Goal: Task Accomplishment & Management: Use online tool/utility

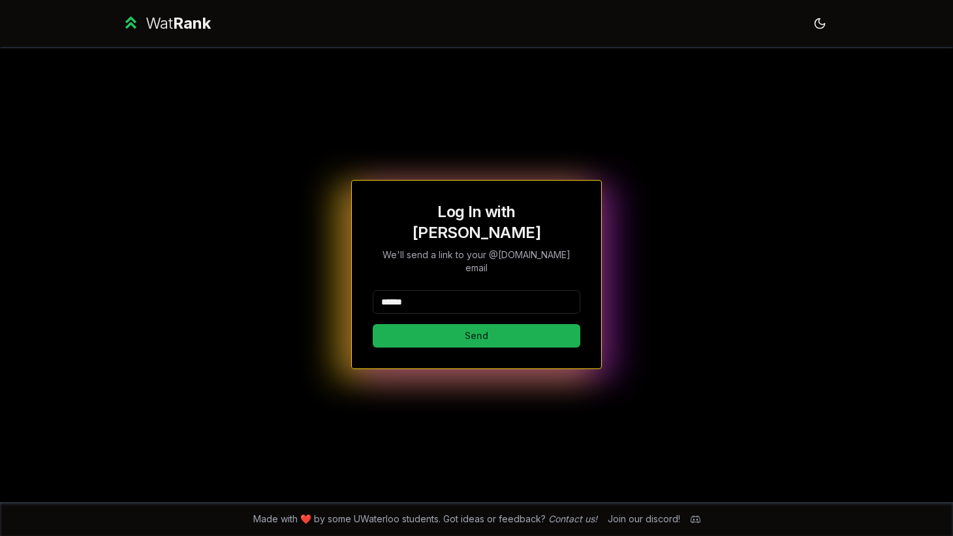
type input "******"
click at [403, 328] on button "Send" at bounding box center [477, 335] width 208 height 23
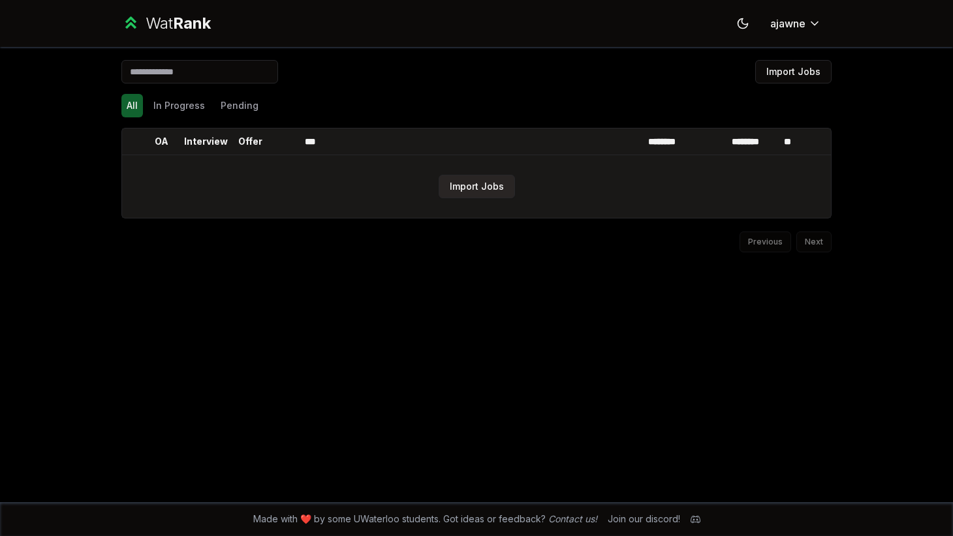
click at [472, 189] on button "Import Jobs" at bounding box center [477, 186] width 76 height 23
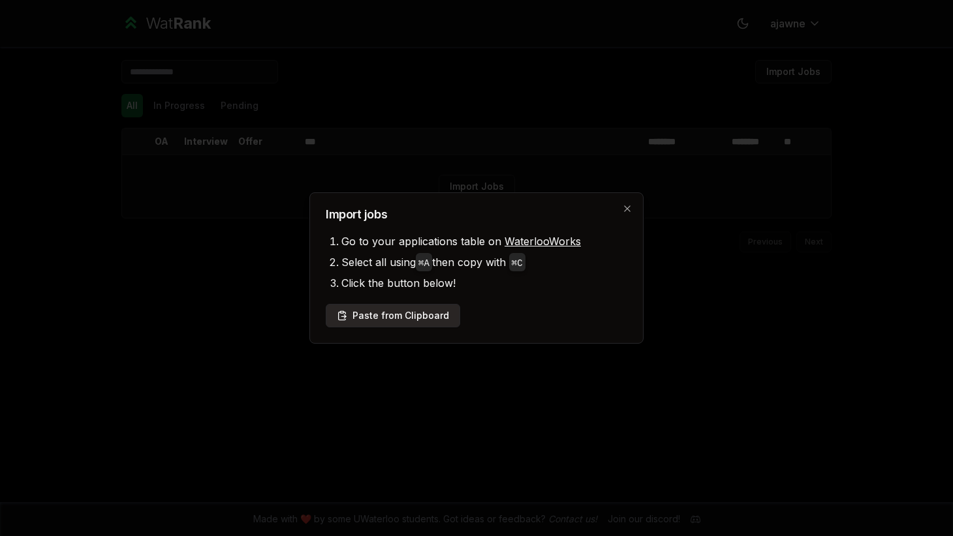
click at [378, 318] on button "Paste from Clipboard" at bounding box center [393, 315] width 134 height 23
click at [399, 317] on button "Paste from Clipboard" at bounding box center [393, 315] width 134 height 23
click at [417, 320] on button "Paste from Clipboard" at bounding box center [393, 315] width 134 height 23
click at [403, 313] on button "Paste from Clipboard" at bounding box center [393, 315] width 134 height 23
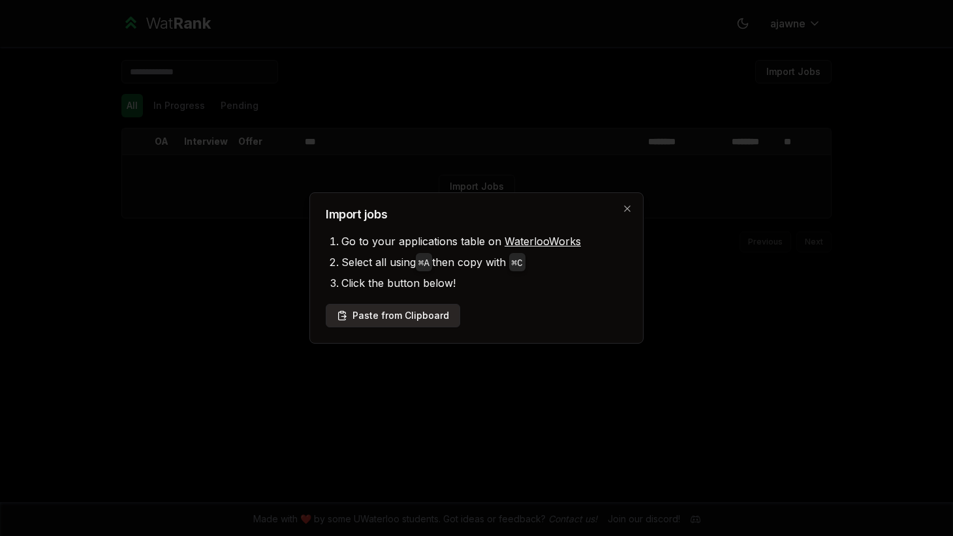
click at [403, 313] on button "Paste from Clipboard" at bounding box center [393, 315] width 134 height 23
click at [628, 214] on div "Import jobs Go to your applications table on WaterlooWorks Select all using ⌘ A…" at bounding box center [476, 268] width 334 height 151
click at [627, 208] on icon "button" at bounding box center [627, 209] width 6 height 6
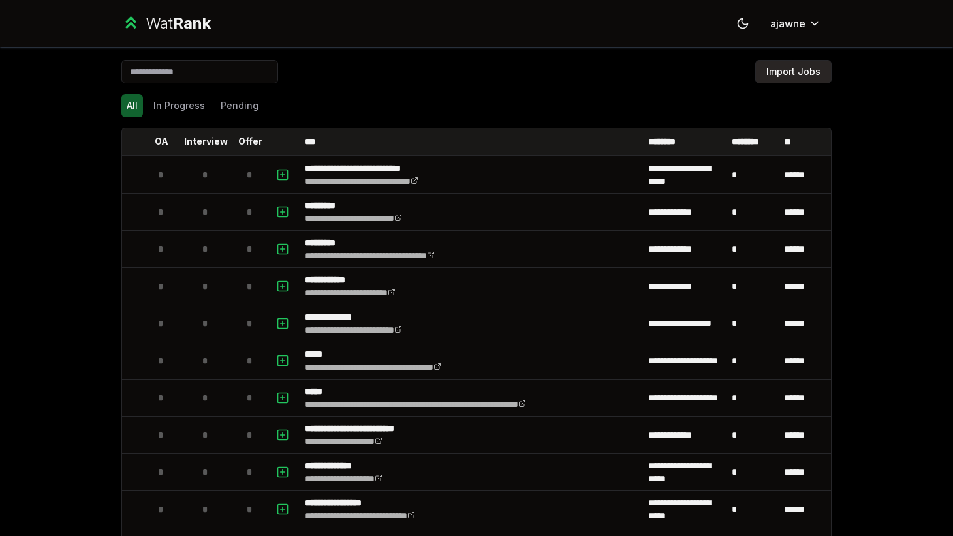
click at [809, 67] on button "Import Jobs" at bounding box center [793, 71] width 76 height 23
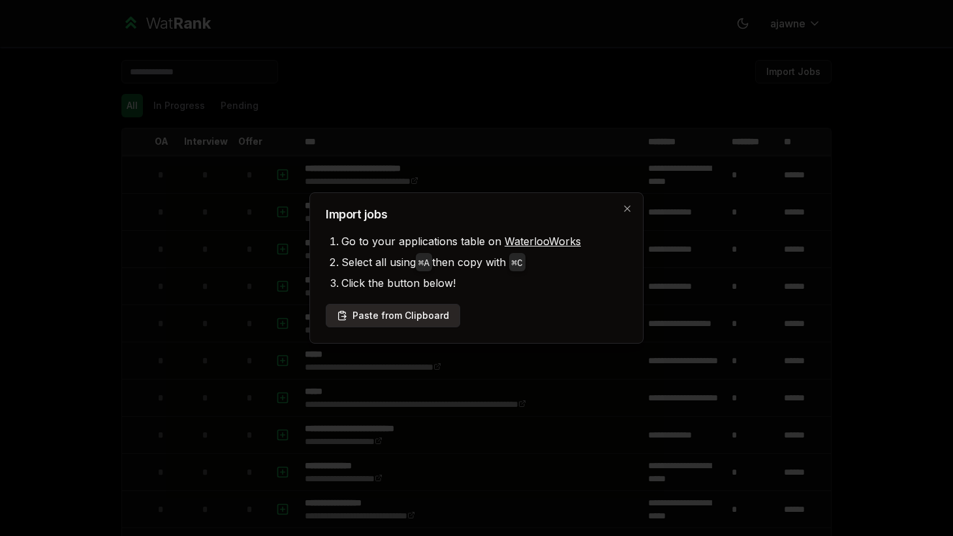
click at [392, 311] on button "Paste from Clipboard" at bounding box center [393, 315] width 134 height 23
click at [626, 201] on div "Import jobs Go to your applications table on WaterlooWorks Select all using ⌘ A…" at bounding box center [476, 268] width 334 height 151
click at [628, 212] on icon "button" at bounding box center [627, 209] width 10 height 10
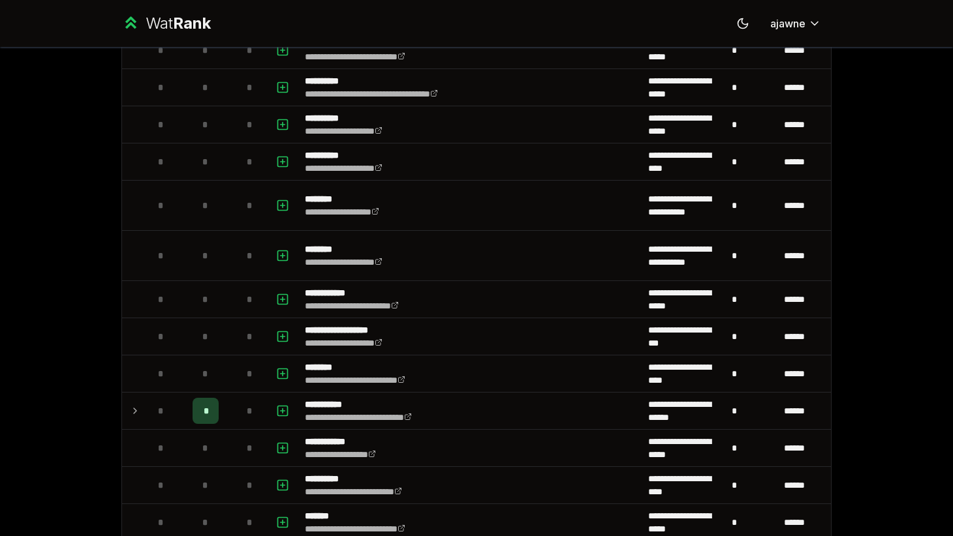
scroll to position [1600, 0]
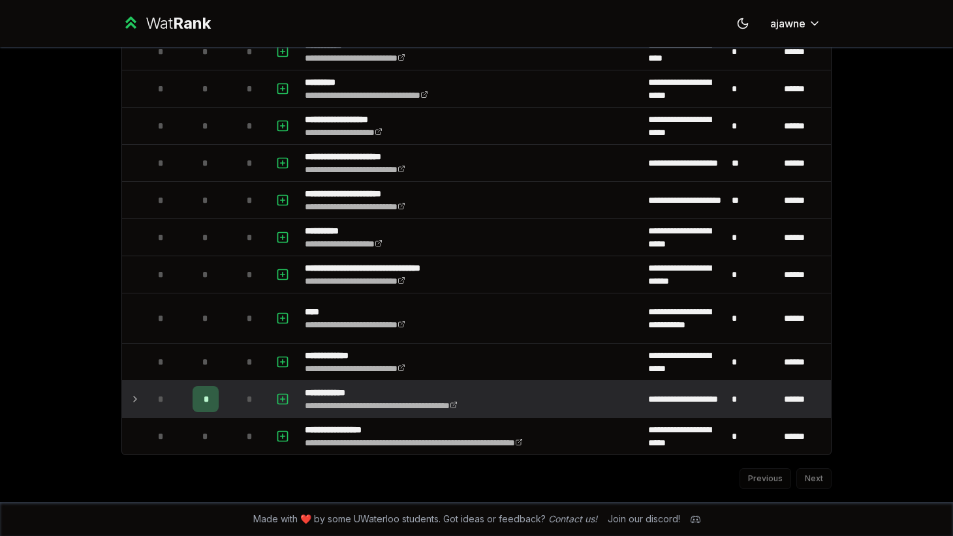
click at [130, 398] on icon at bounding box center [135, 400] width 10 height 16
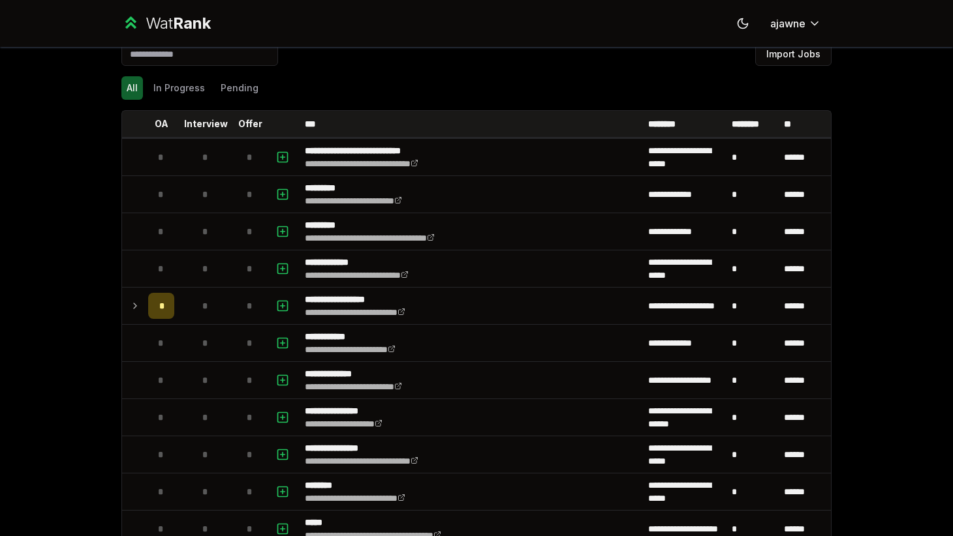
scroll to position [19, 0]
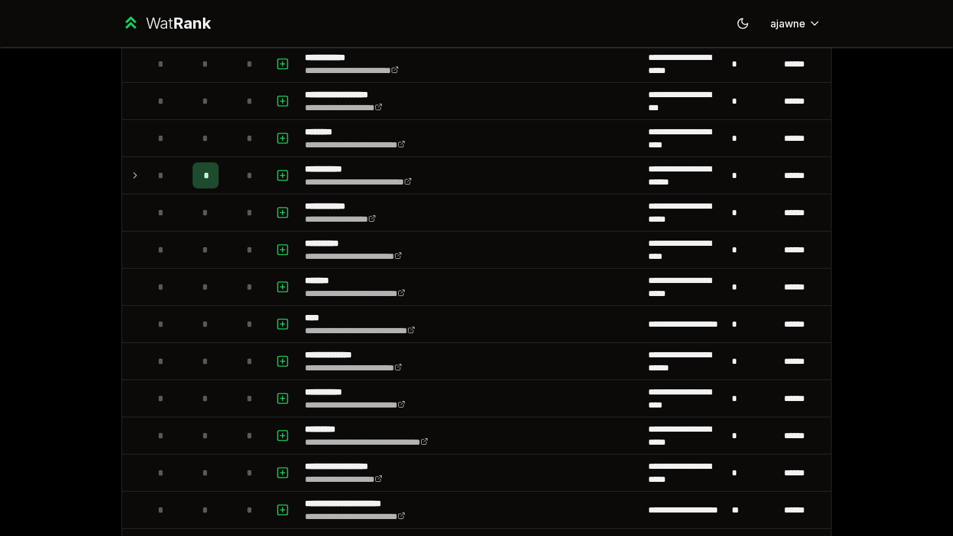
scroll to position [1600, 0]
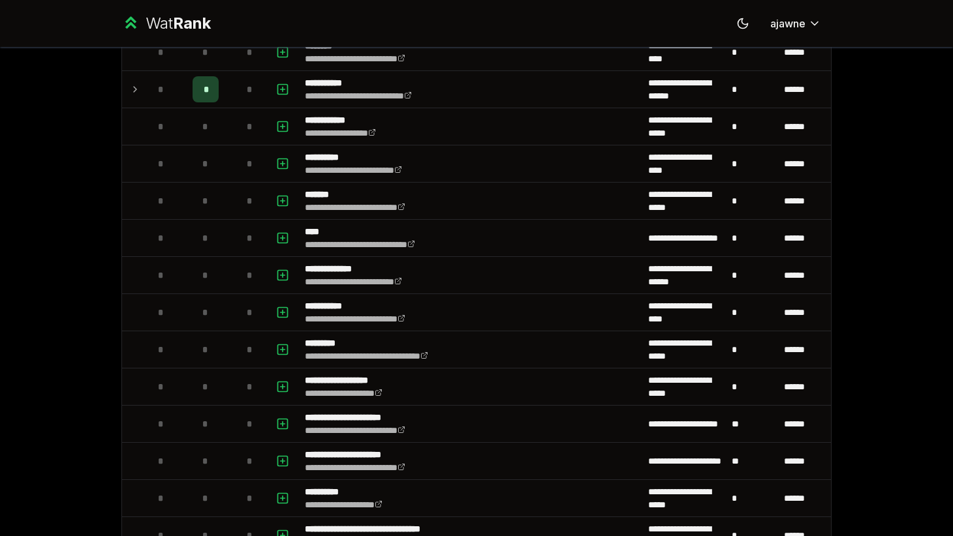
scroll to position [1600, 0]
